Goal: Task Accomplishment & Management: Use online tool/utility

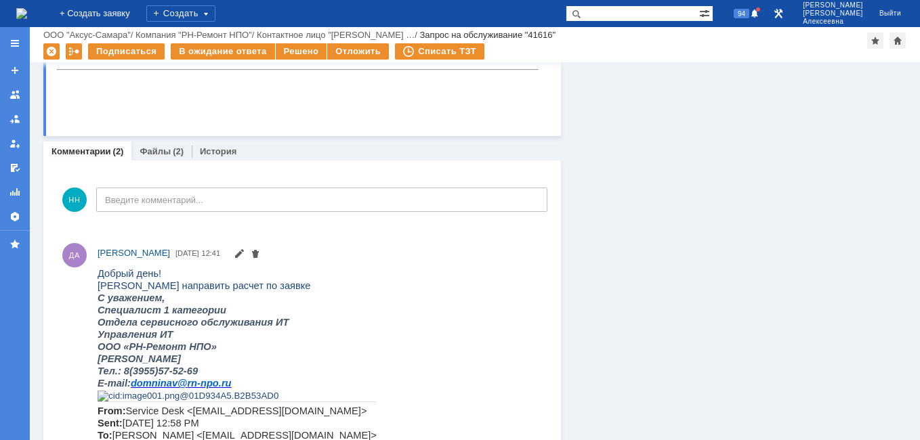
scroll to position [881, 0]
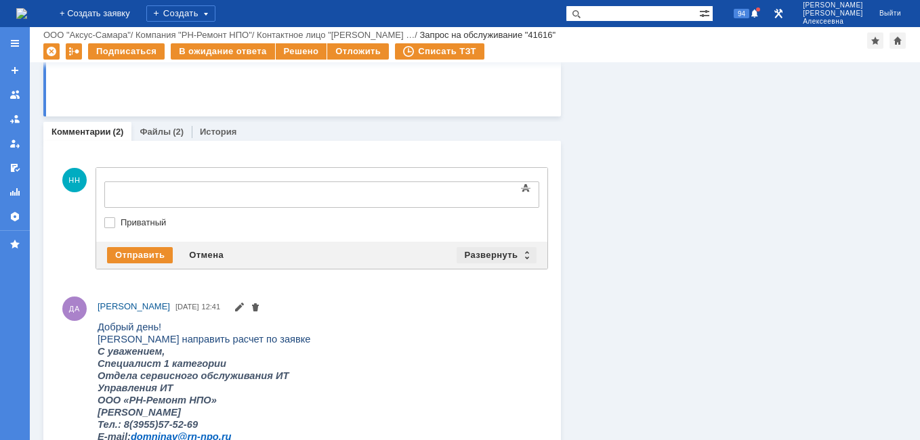
click at [518, 251] on div "Развернуть" at bounding box center [497, 255] width 81 height 16
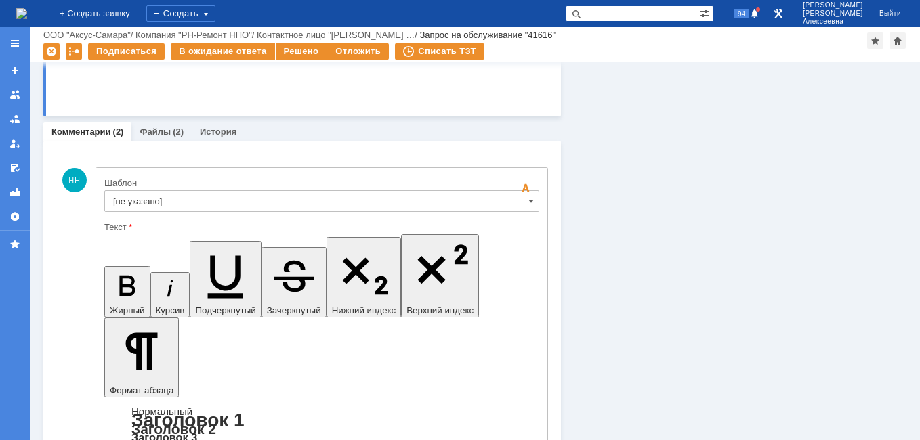
click at [516, 206] on input "[не указано]" at bounding box center [321, 201] width 435 height 22
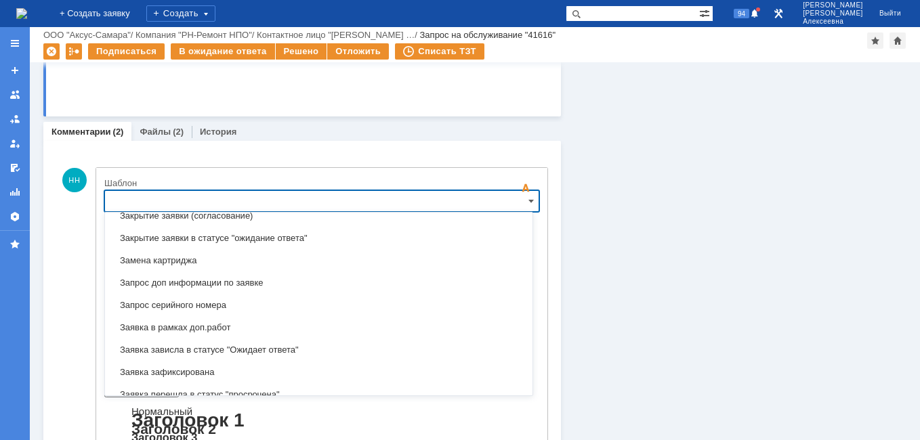
scroll to position [736, 0]
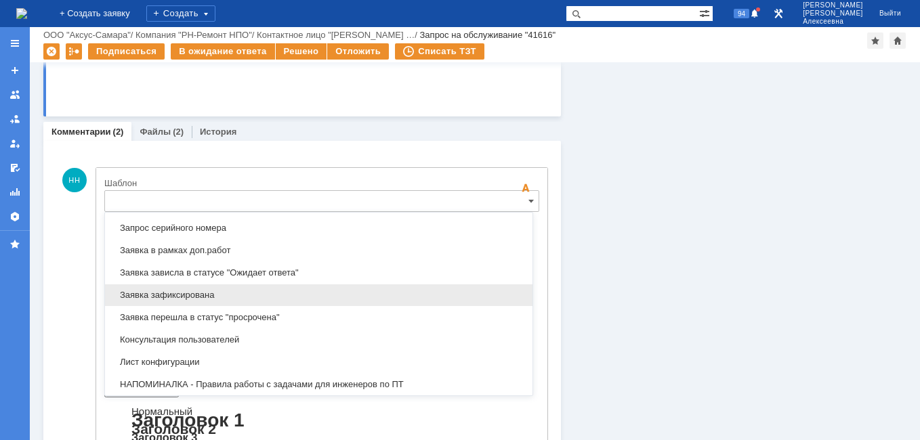
click at [200, 295] on span "Заявка зафиксирована" at bounding box center [318, 295] width 411 height 11
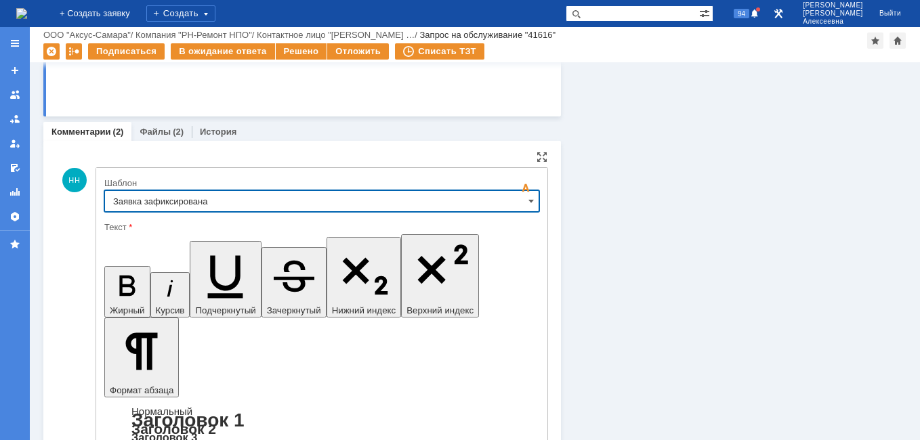
type input "Заявка зафиксирована"
drag, startPoint x: 308, startPoint y: 3357, endPoint x: 375, endPoint y: 3361, distance: 67.2
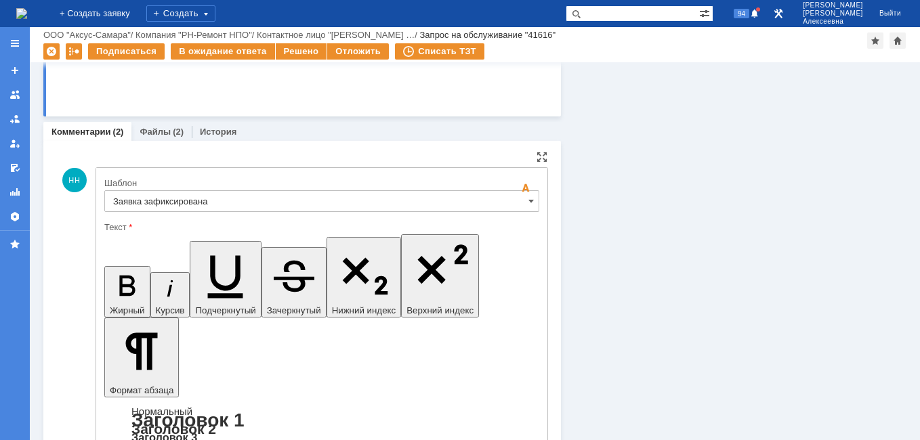
drag, startPoint x: 408, startPoint y: 3346, endPoint x: 124, endPoint y: 3346, distance: 283.9
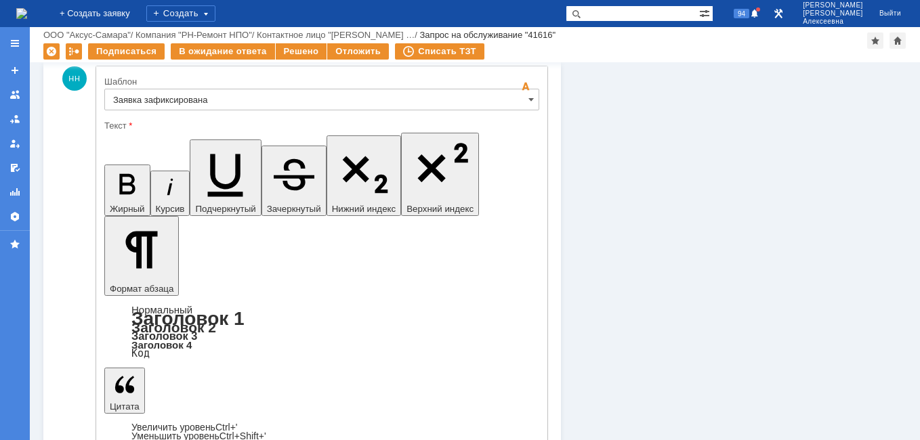
scroll to position [1084, 0]
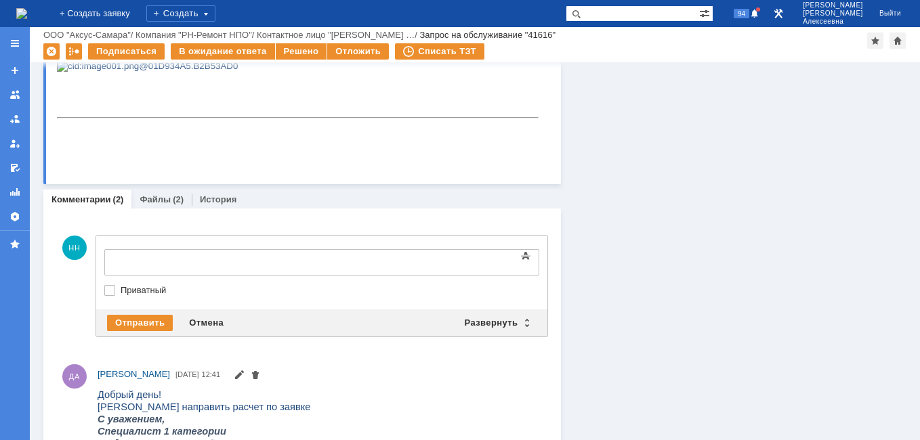
scroll to position [0, 0]
click at [523, 319] on div "Развернуть" at bounding box center [497, 323] width 81 height 16
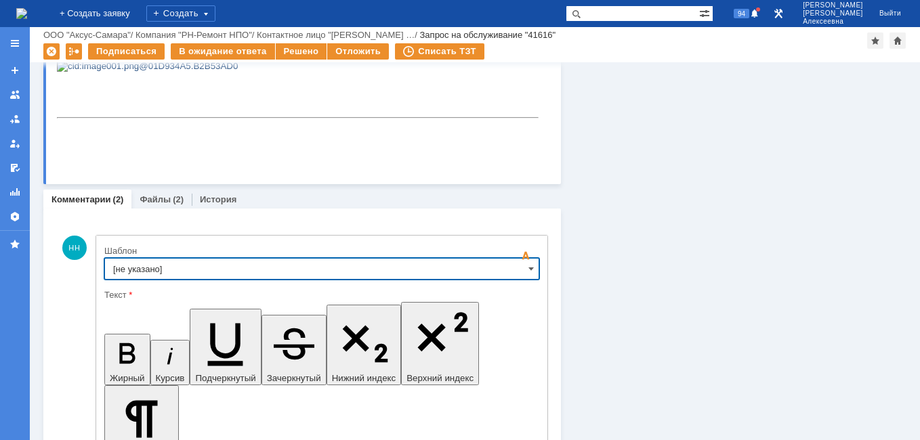
click at [519, 267] on input "[не указано]" at bounding box center [321, 269] width 435 height 22
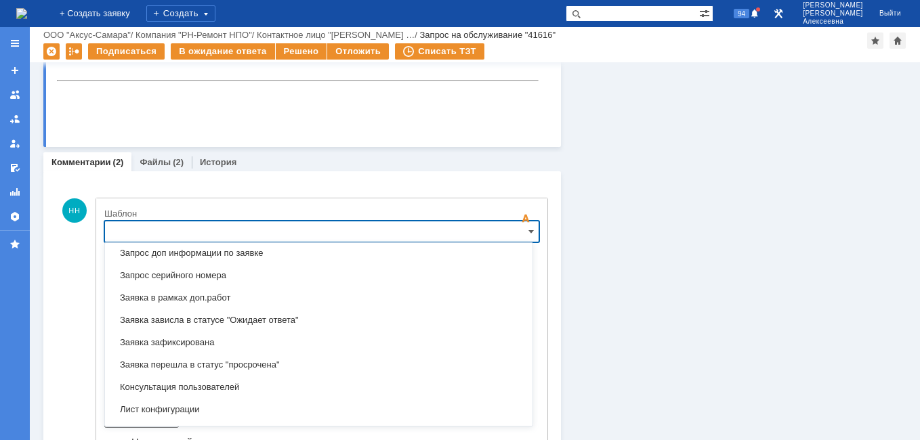
scroll to position [736, 0]
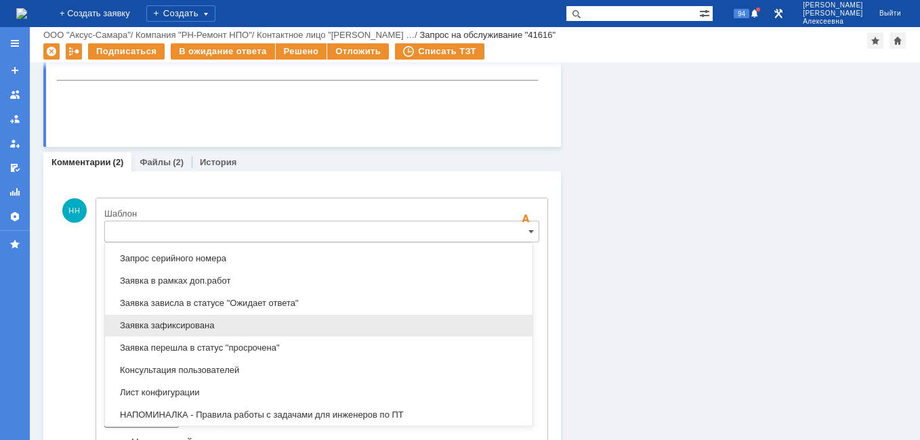
drag, startPoint x: 194, startPoint y: 320, endPoint x: 91, endPoint y: 16, distance: 321.8
click at [194, 320] on span "Заявка зафиксирована" at bounding box center [318, 325] width 411 height 11
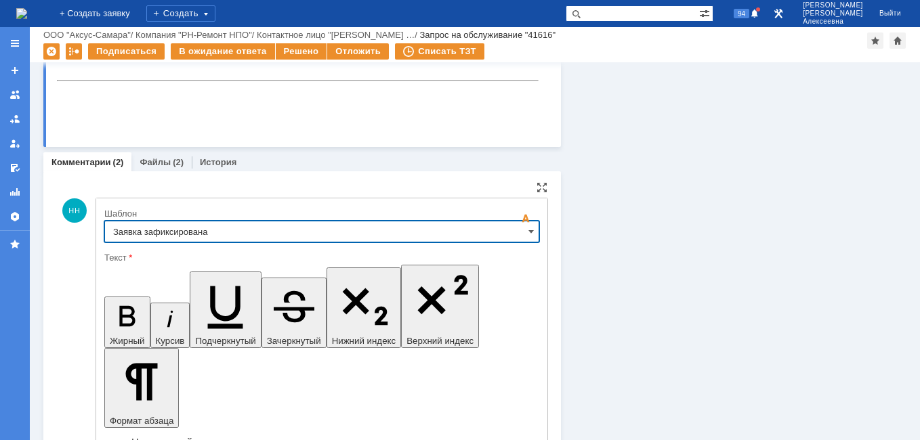
type input "Заявка зафиксирована"
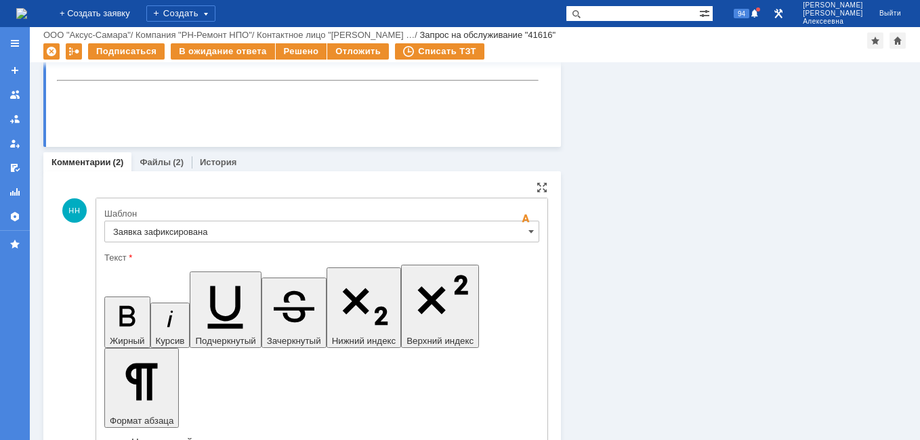
drag, startPoint x: 413, startPoint y: 3386, endPoint x: 127, endPoint y: 3378, distance: 285.3
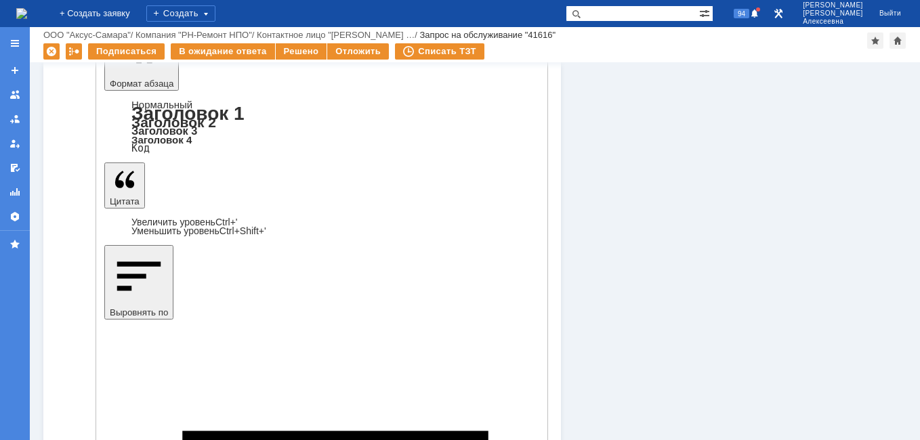
scroll to position [1189, 0]
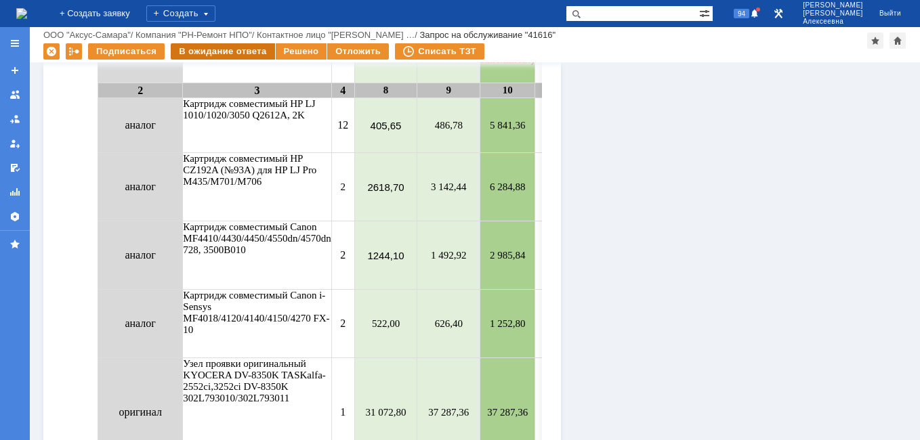
scroll to position [0, 0]
click at [224, 45] on div "В ожидание ответа" at bounding box center [223, 51] width 104 height 16
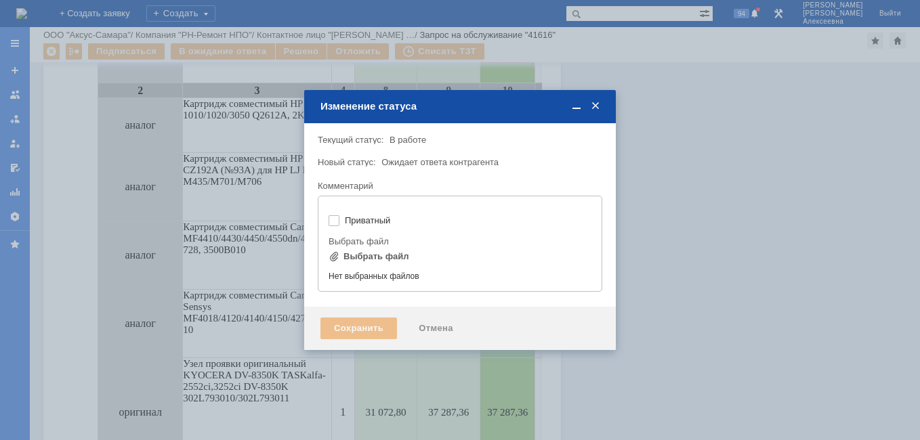
type input "[не указано]"
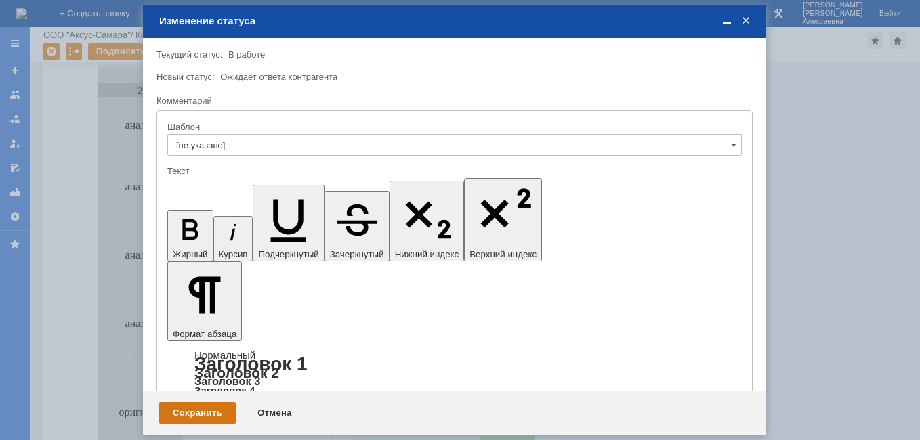
click at [195, 412] on div "Сохранить" at bounding box center [197, 413] width 77 height 22
